Goal: Communication & Community: Answer question/provide support

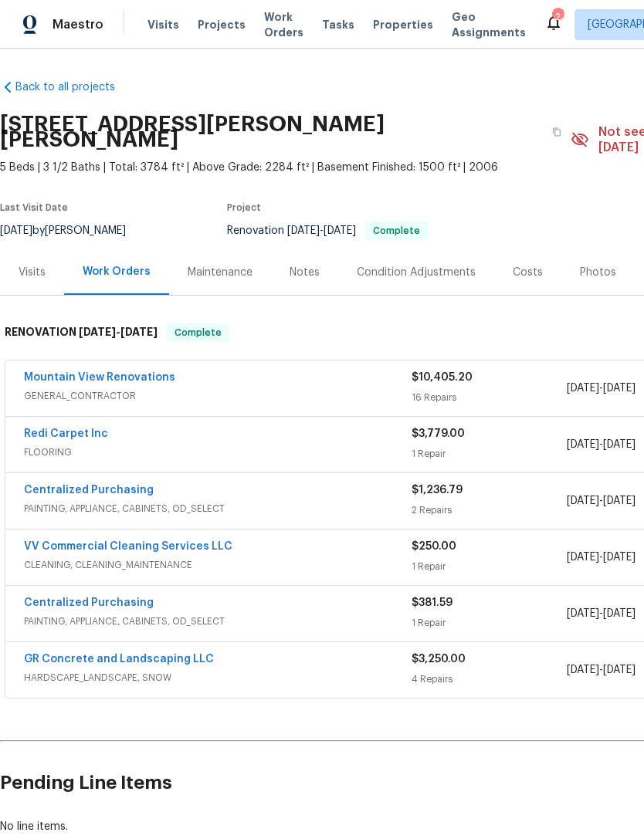
click at [110, 372] on link "Mountain View Renovations" at bounding box center [99, 377] width 151 height 11
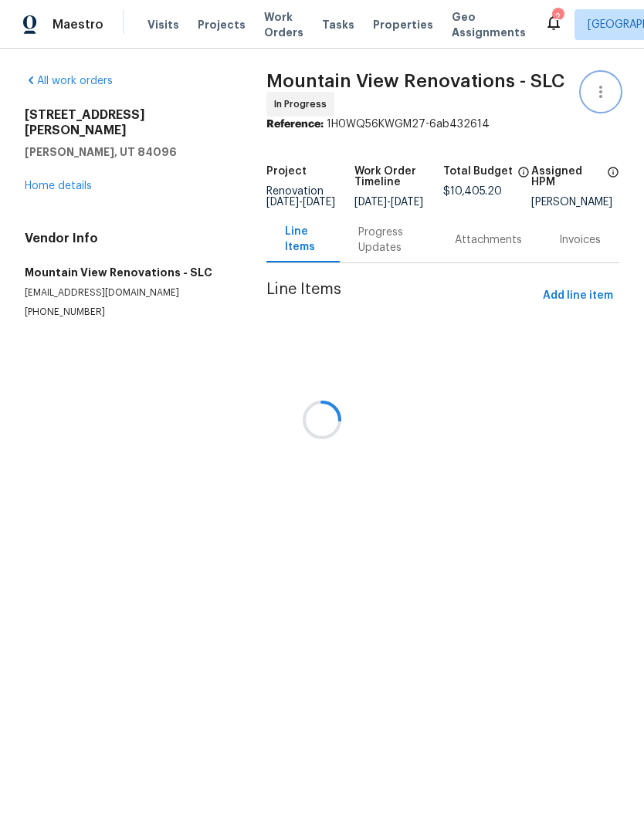
click at [600, 90] on icon "button" at bounding box center [600, 92] width 19 height 19
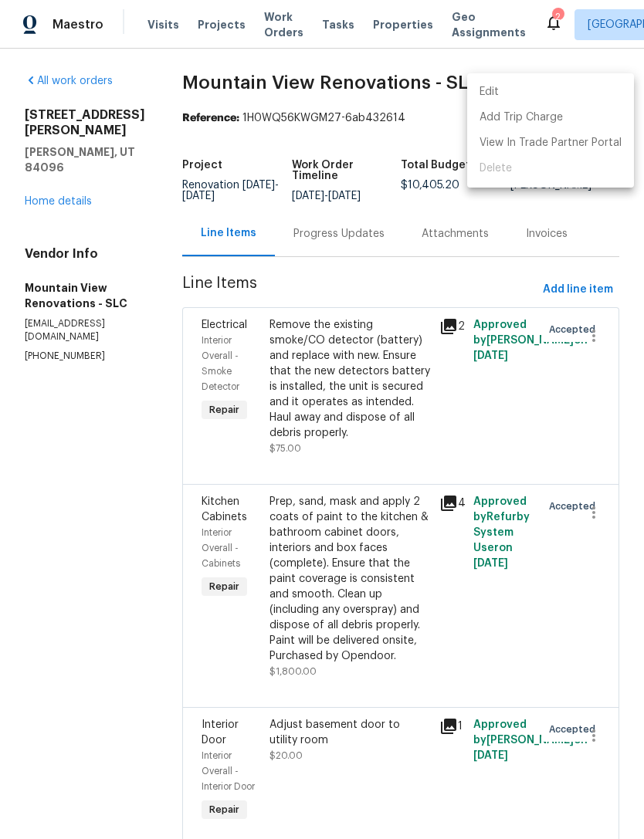
click at [520, 93] on li "Edit" at bounding box center [550, 91] width 167 height 25
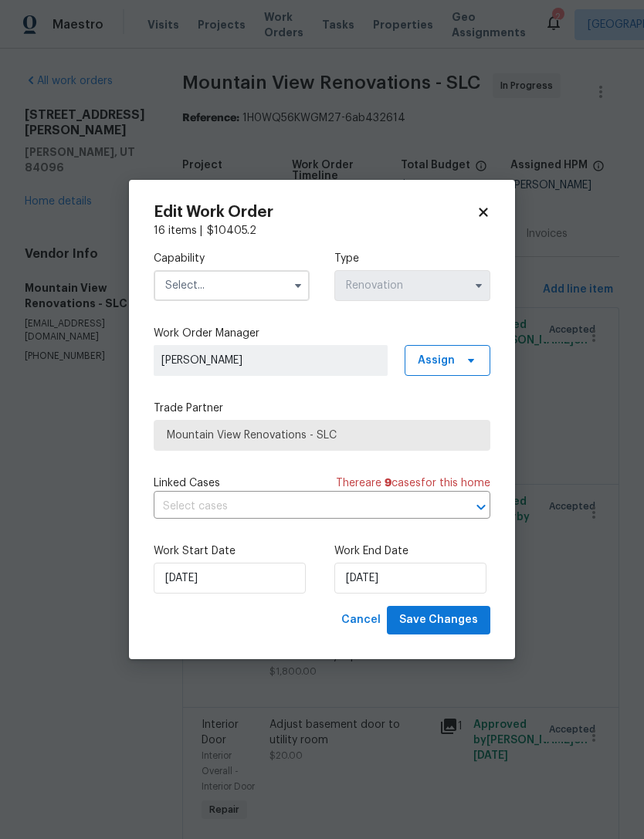
click at [232, 282] on input "text" at bounding box center [232, 285] width 156 height 31
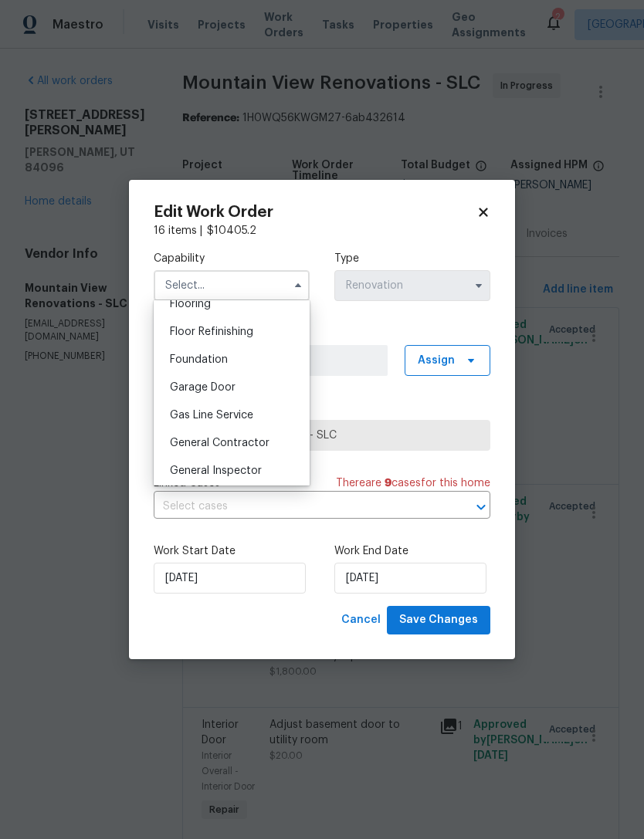
scroll to position [613, 0]
click at [242, 439] on span "General Contractor" at bounding box center [220, 442] width 100 height 11
type input "General Contractor"
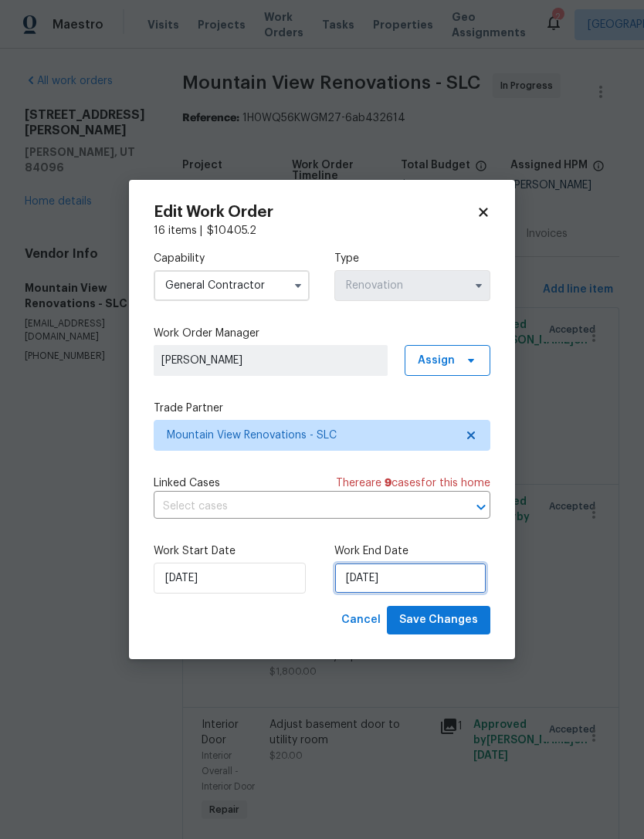
click at [420, 578] on input "[DATE]" at bounding box center [410, 578] width 152 height 31
select select "9"
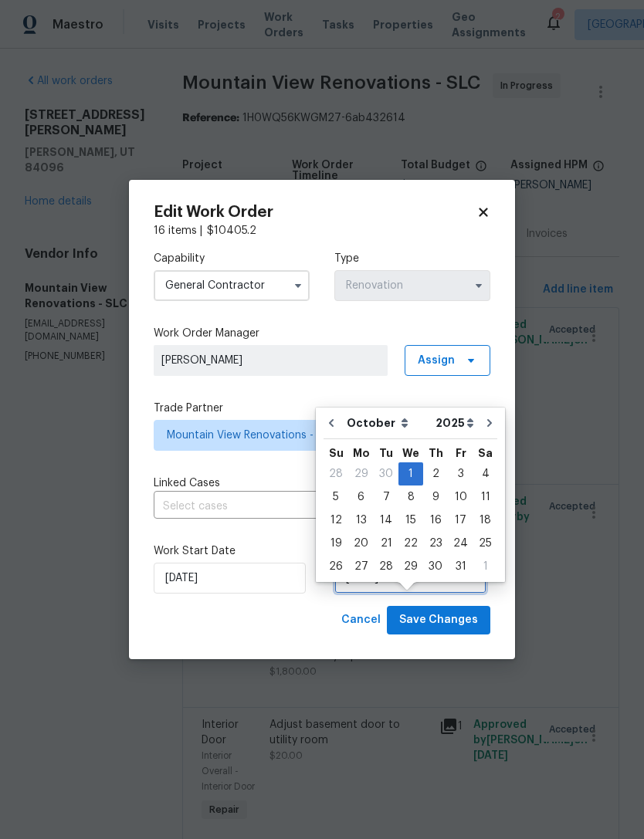
scroll to position [29, 0]
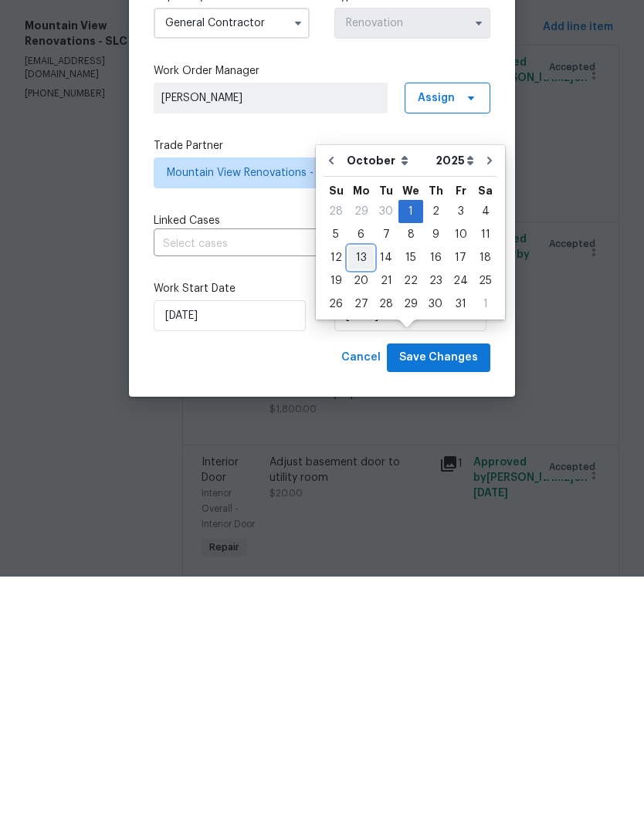
click at [364, 509] on div "13" at bounding box center [360, 520] width 25 height 22
type input "10/13/2025"
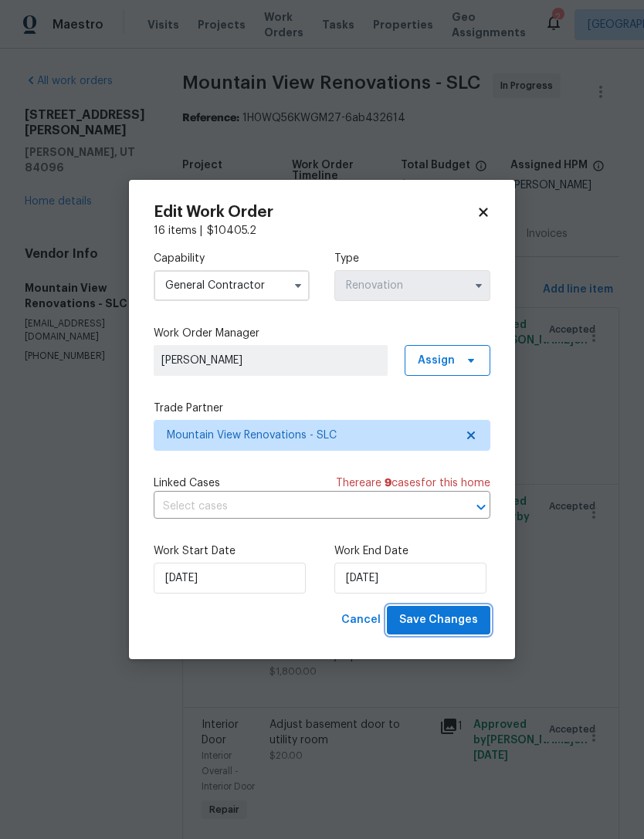
click at [441, 618] on span "Save Changes" at bounding box center [438, 619] width 79 height 19
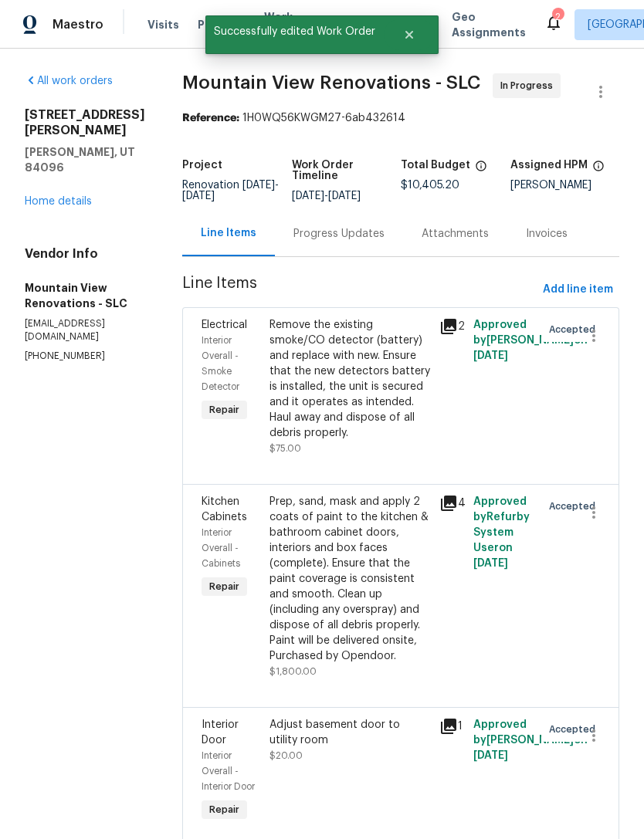
scroll to position [0, 0]
click at [60, 196] on link "Home details" at bounding box center [58, 201] width 67 height 11
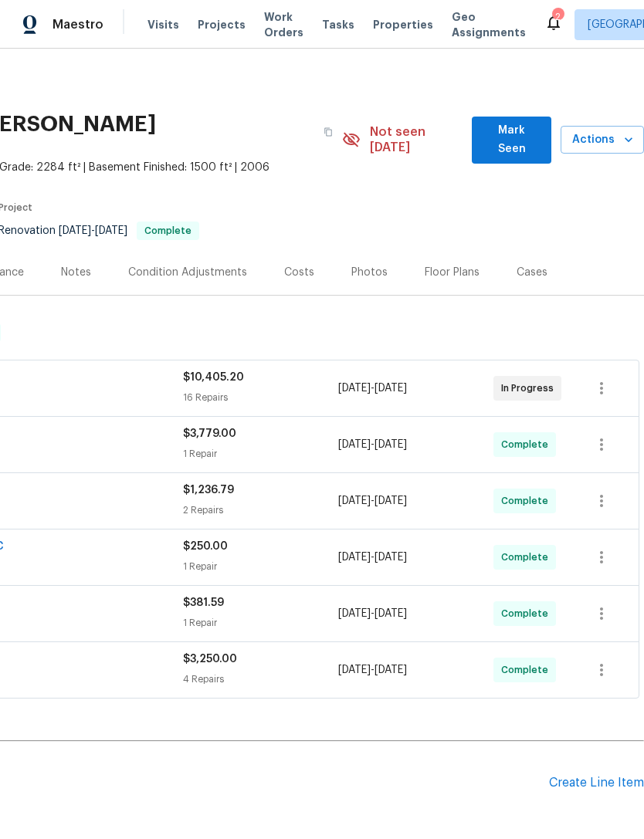
scroll to position [0, 228]
click at [522, 121] on span "Mark Seen" at bounding box center [511, 140] width 55 height 38
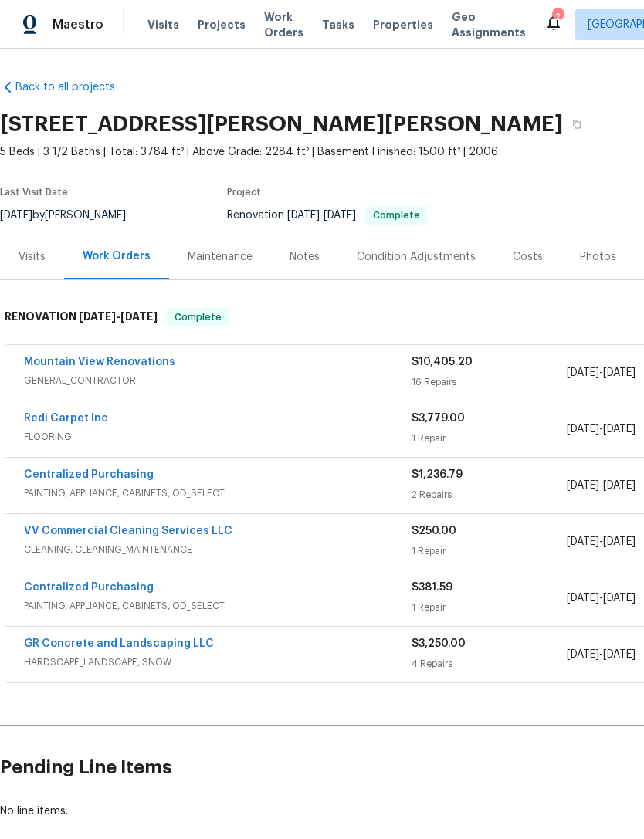
scroll to position [0, 0]
click at [301, 249] on div "Notes" at bounding box center [304, 256] width 30 height 15
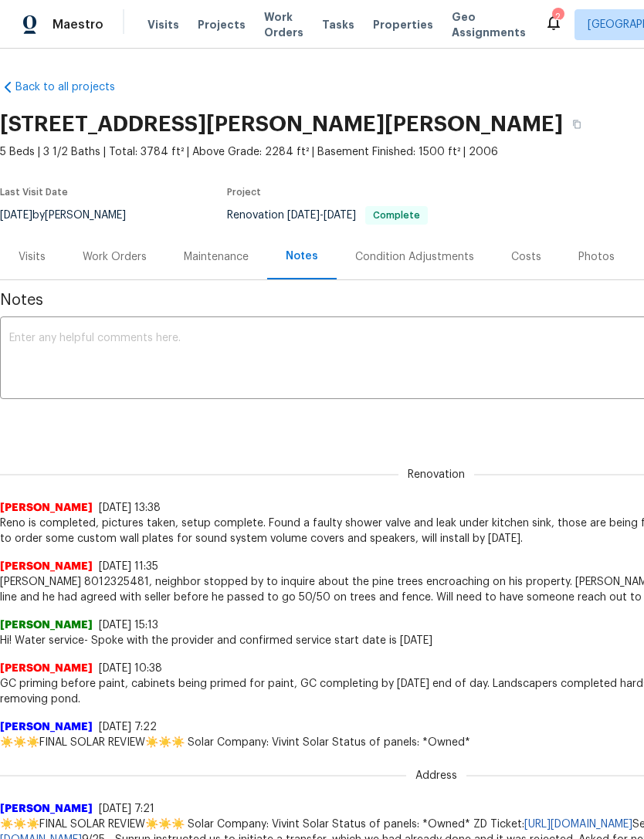
click at [115, 344] on textarea at bounding box center [435, 360] width 853 height 54
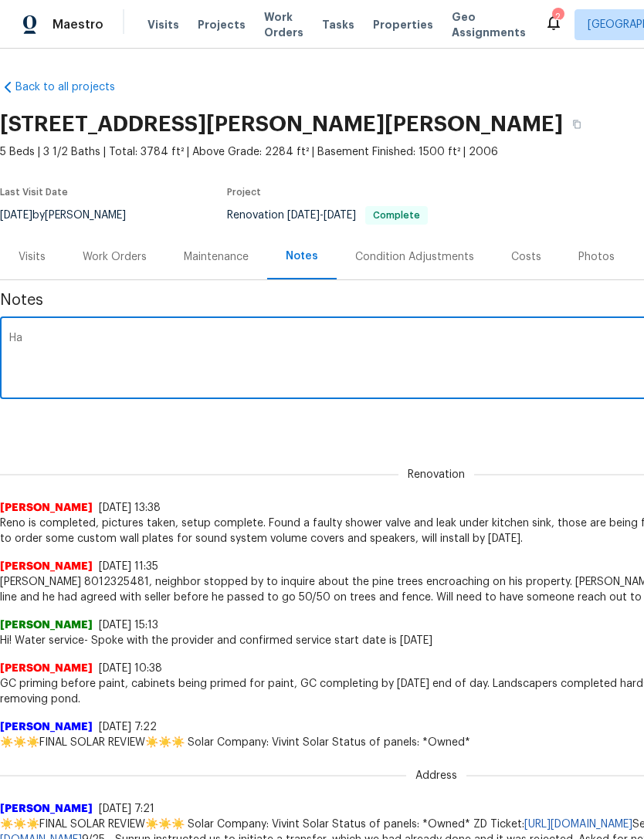
type textarea "H"
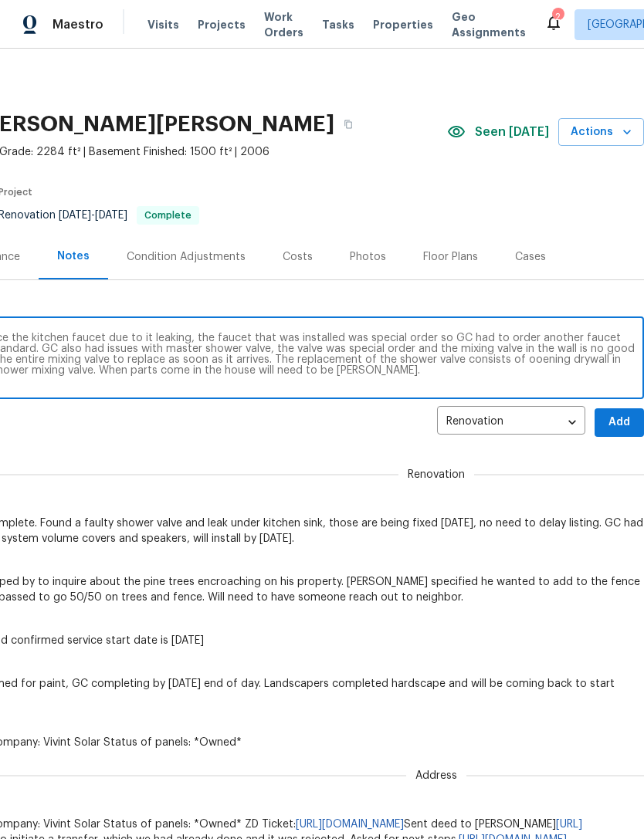
scroll to position [0, 228]
type textarea "On Friday GC called stating they had to replace the kitchen faucet due to it le…"
click at [620, 417] on span "Add" at bounding box center [619, 422] width 25 height 19
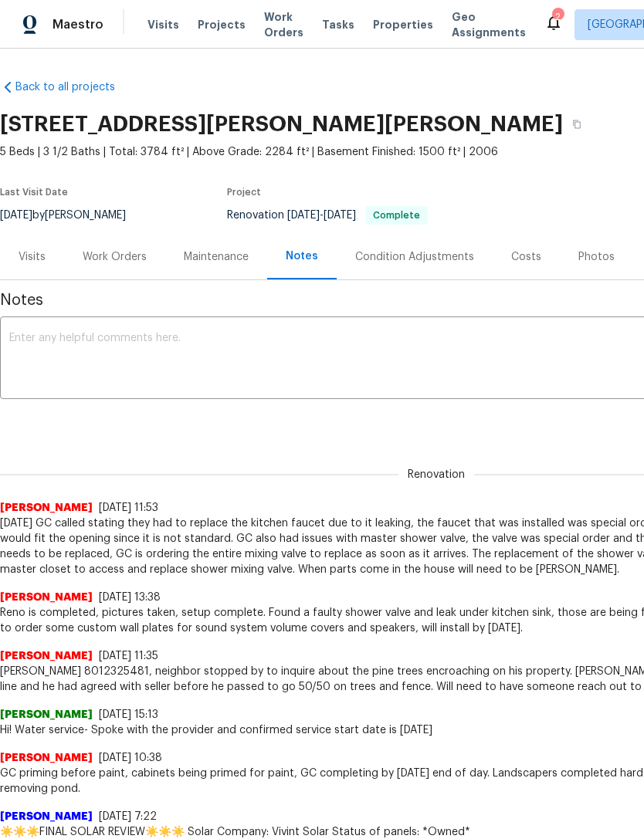
scroll to position [0, 0]
click at [35, 254] on div "Visits" at bounding box center [32, 256] width 27 height 15
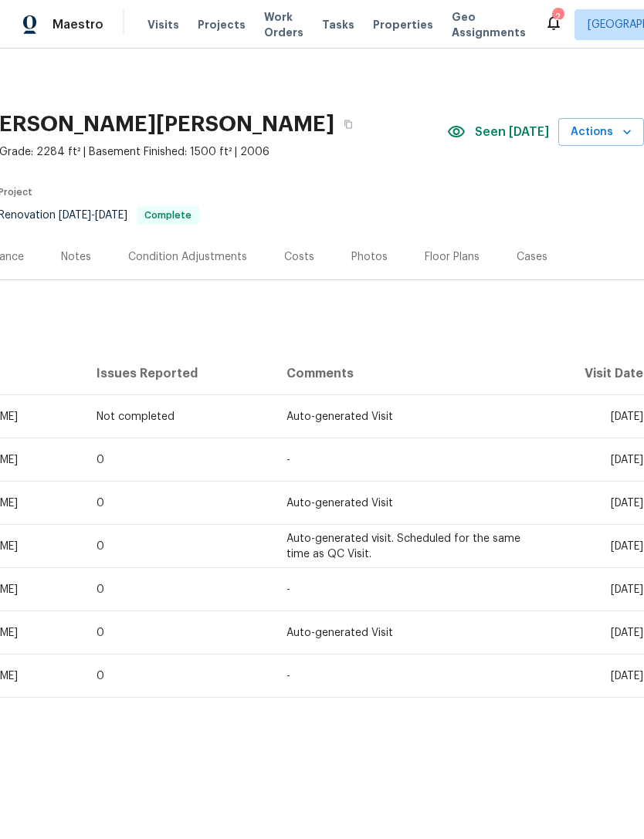
scroll to position [0, 228]
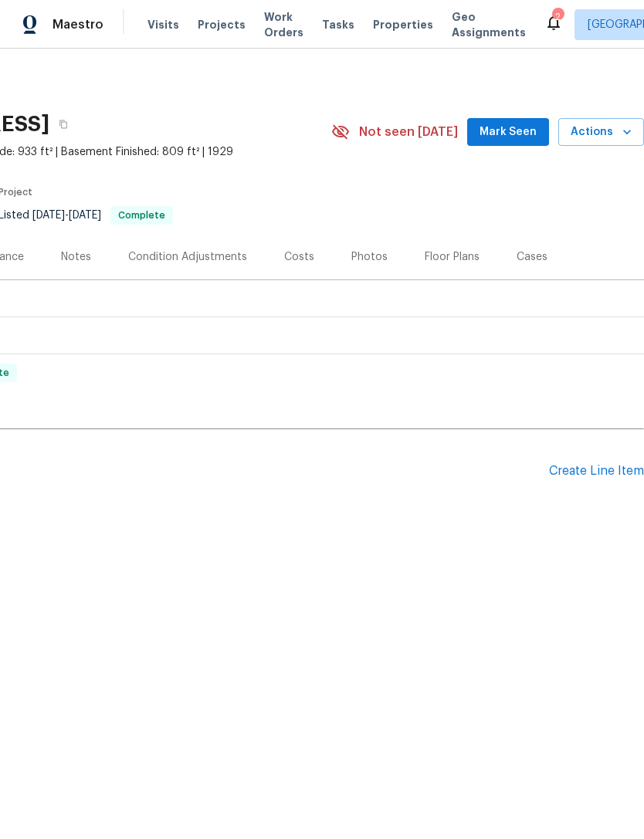
scroll to position [0, 228]
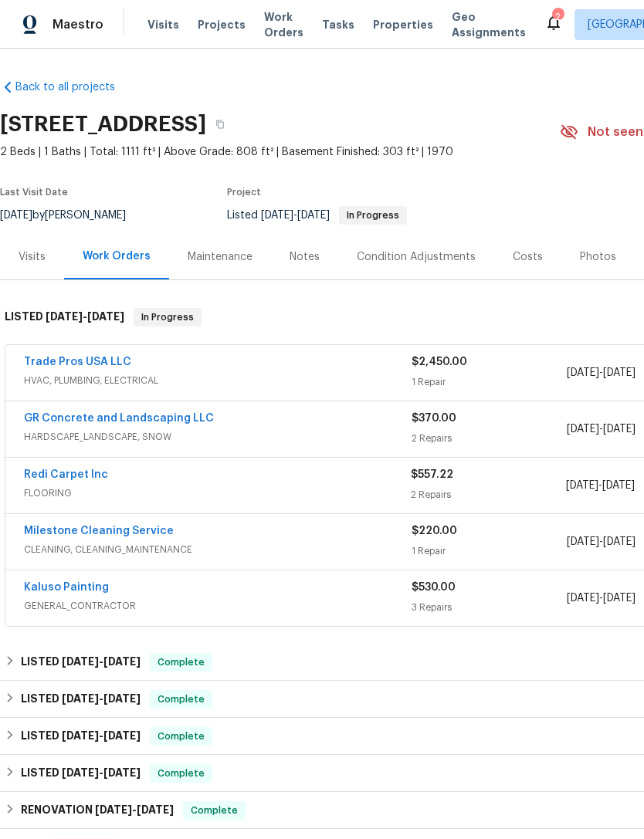
click at [76, 359] on link "Trade Pros USA LLC" at bounding box center [77, 362] width 107 height 11
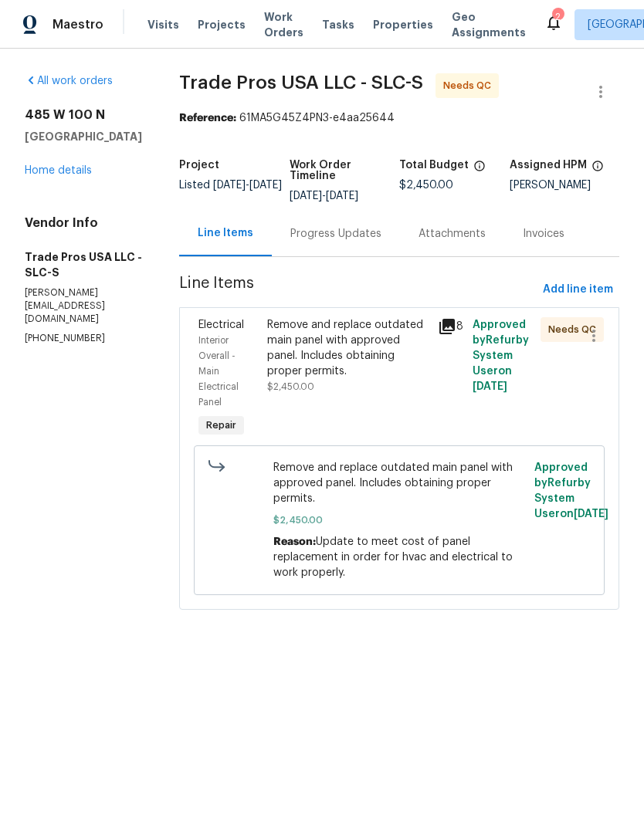
click at [338, 244] on div "Progress Updates" at bounding box center [336, 234] width 128 height 46
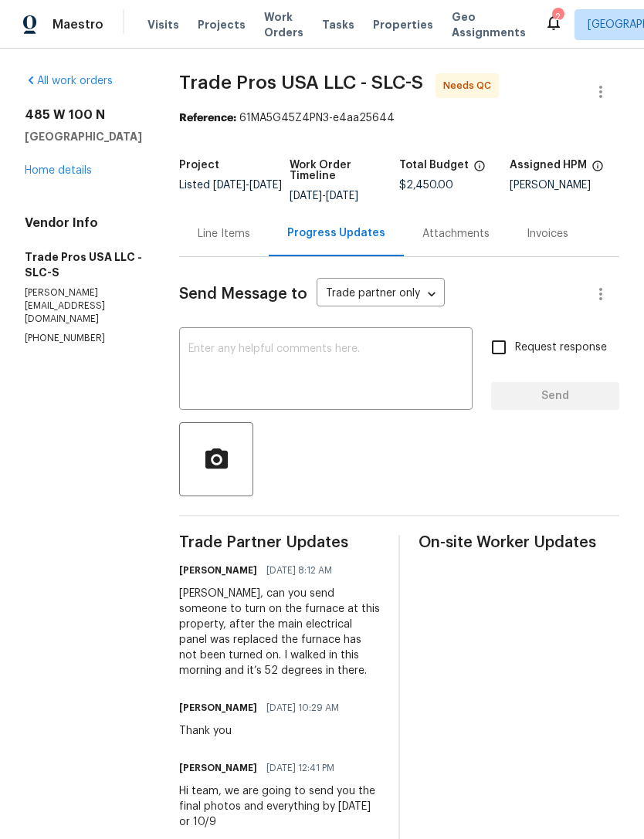
click at [275, 353] on textarea at bounding box center [325, 370] width 275 height 54
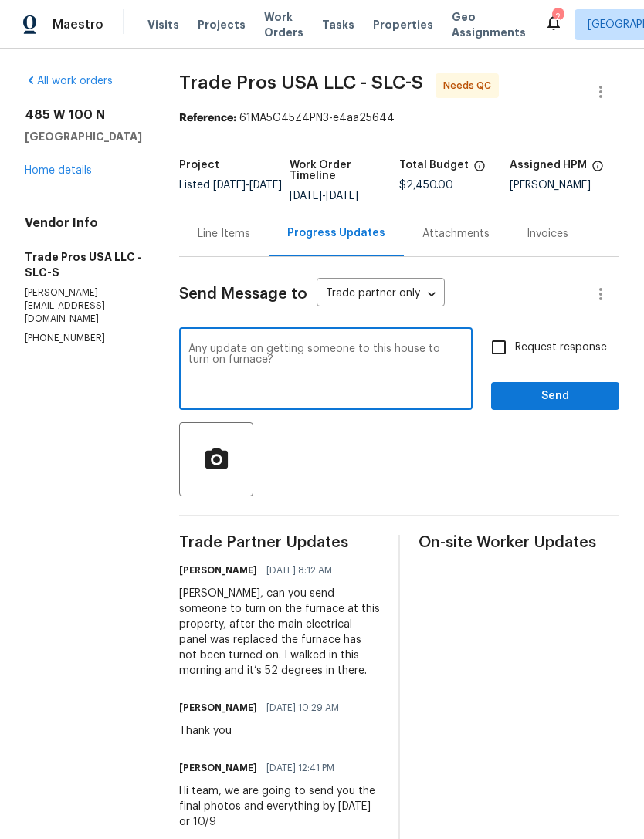
type textarea "Any update on getting someone to this house to turn on furnace?"
click at [497, 346] on input "Request response" at bounding box center [498, 347] width 32 height 32
checkbox input "true"
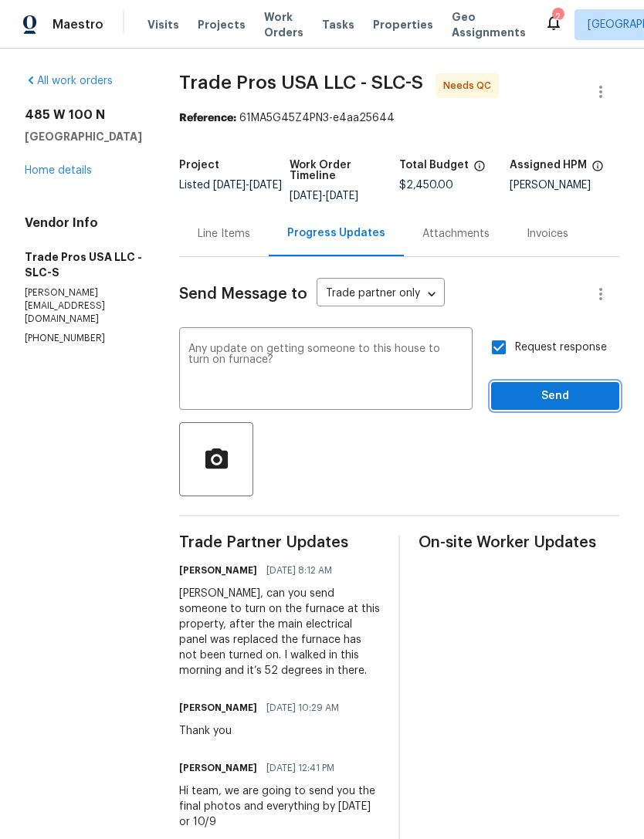
click at [550, 391] on span "Send" at bounding box center [554, 396] width 103 height 19
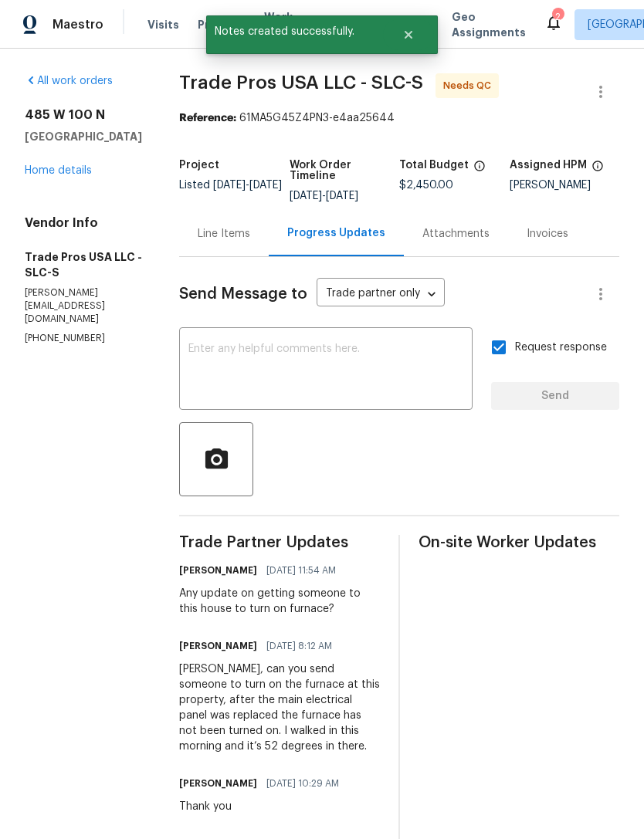
click at [57, 184] on div "All work orders 485 W 100 N Layton, UT 84041 Home details Vendor Info Trade Pro…" at bounding box center [83, 209] width 117 height 272
click at [45, 174] on link "Home details" at bounding box center [58, 170] width 67 height 11
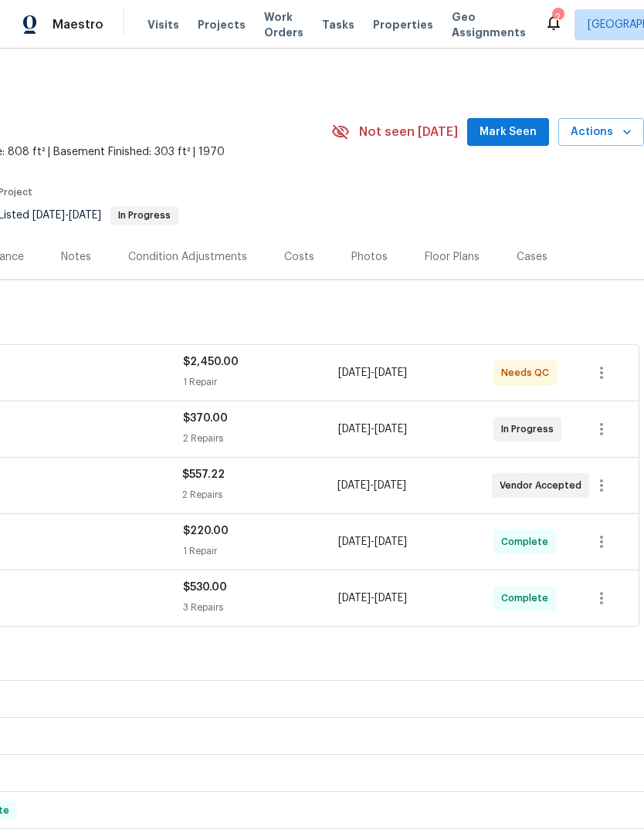
scroll to position [0, 228]
